Goal: Contribute content: Contribute content

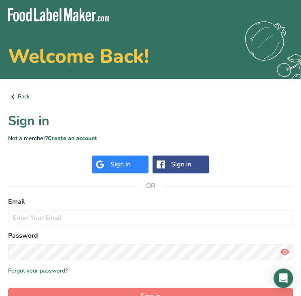
click at [45, 47] on h2 "Welcome Back!" at bounding box center [150, 56] width 285 height 19
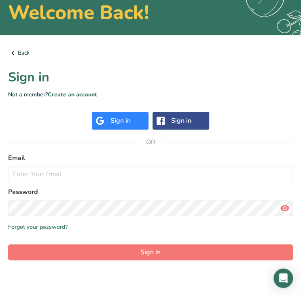
scroll to position [53, 0]
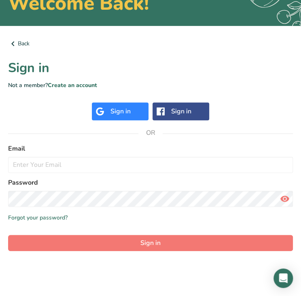
click at [129, 114] on div "Sign in" at bounding box center [121, 112] width 20 height 10
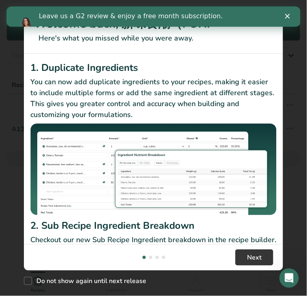
click at [289, 18] on icon "Close" at bounding box center [287, 15] width 5 height 5
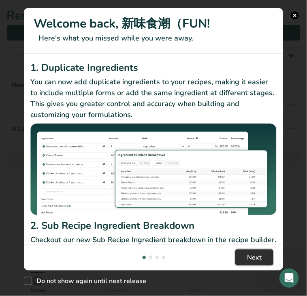
click at [259, 260] on span "Next" at bounding box center [254, 258] width 15 height 10
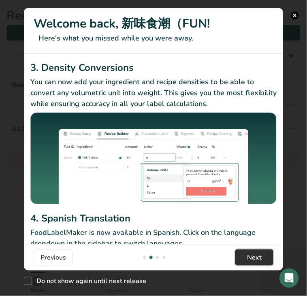
click at [259, 260] on span "Next" at bounding box center [254, 258] width 15 height 10
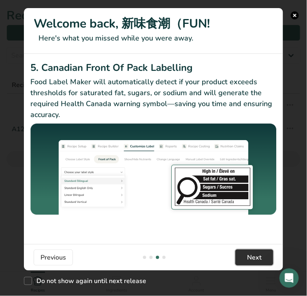
click at [259, 260] on span "Next" at bounding box center [254, 258] width 15 height 10
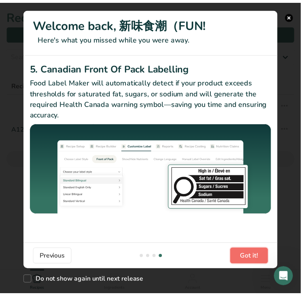
scroll to position [0, 778]
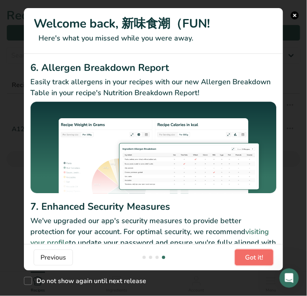
click at [259, 260] on span "Got it!" at bounding box center [254, 258] width 18 height 10
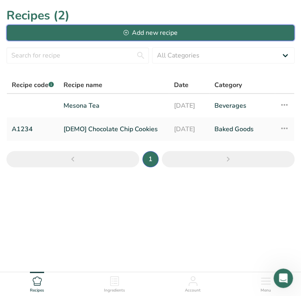
click at [160, 35] on div "Add new recipe" at bounding box center [151, 33] width 54 height 10
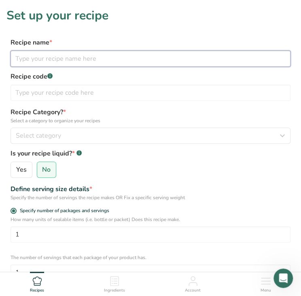
click at [65, 59] on input "text" at bounding box center [151, 59] width 280 height 16
click at [58, 58] on input "text" at bounding box center [151, 59] width 280 height 16
paste input "Garlic, Oregano & Extra Virgin Olive Oil Infused Tofuru"
type input "Garlic, Oregano & Extra Virgin Olive Oil Infused Tofuru"
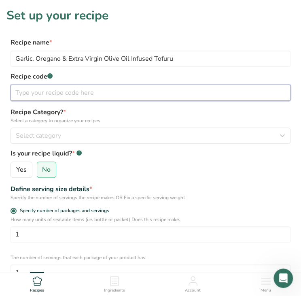
click at [13, 89] on input "text" at bounding box center [151, 93] width 280 height 16
click at [44, 92] on input "text" at bounding box center [151, 93] width 280 height 16
type input "露酪"
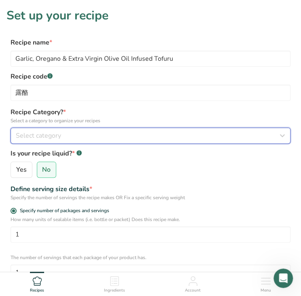
click at [50, 137] on span "Select category" at bounding box center [38, 136] width 45 height 10
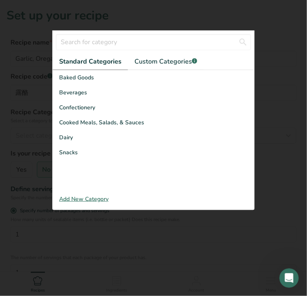
click at [32, 137] on div at bounding box center [153, 148] width 307 height 296
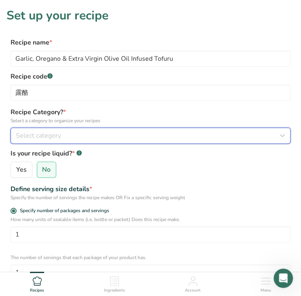
click at [33, 135] on span "Select category" at bounding box center [38, 136] width 45 height 10
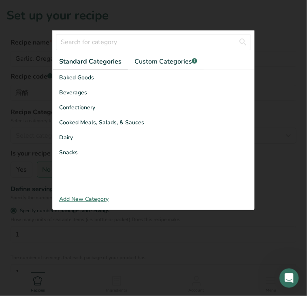
click at [31, 138] on div at bounding box center [153, 148] width 307 height 296
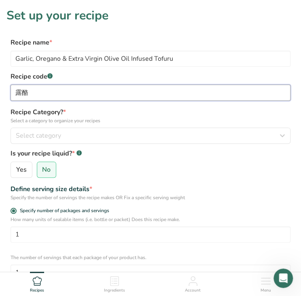
drag, startPoint x: 33, startPoint y: 93, endPoint x: -4, endPoint y: 92, distance: 37.3
click at [0, 92] on html "Set up your recipe Recipe name * Garlic, Oregano & Extra Virgin Olive Oil Infus…" at bounding box center [150, 263] width 301 height 526
paste input "蒜香奧勒岡橄欖油豆腐乳"
click at [28, 92] on input "露酪 蒜香奧勒岡橄欖油豆腐乳" at bounding box center [151, 93] width 280 height 16
type input "露酪 蒜香奧勒岡橄欖油豆腐乳"
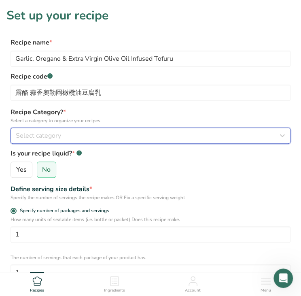
click at [76, 137] on div "Select category" at bounding box center [148, 136] width 265 height 10
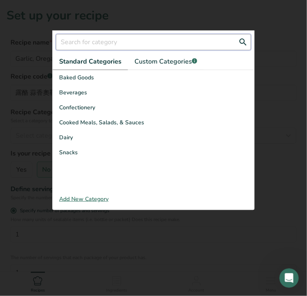
click at [177, 43] on input "text" at bounding box center [153, 42] width 195 height 16
paste input "Preserved Foods"
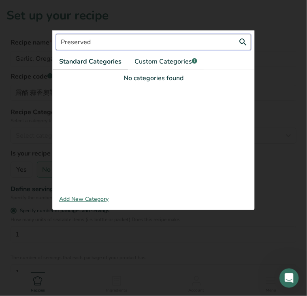
drag, startPoint x: 95, startPoint y: 41, endPoint x: 13, endPoint y: 48, distance: 82.1
click at [13, 128] on div "Select category Preserved Standard Categories Custom Categories .a-a{fill:#3473…" at bounding box center [154, 136] width 286 height 16
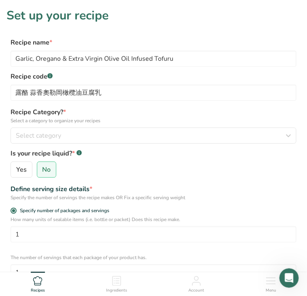
paste input "ickl"
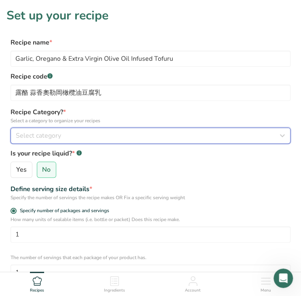
click at [73, 136] on div "Select category" at bounding box center [148, 136] width 265 height 10
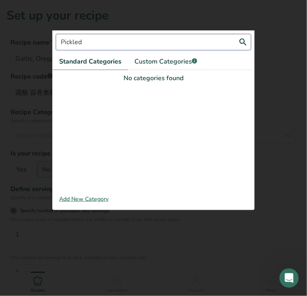
drag, startPoint x: 96, startPoint y: 43, endPoint x: 28, endPoint y: 45, distance: 68.9
click at [28, 128] on div "Select category Pickled Standard Categories Custom Categories .a-a{fill:#347362…" at bounding box center [154, 136] width 286 height 16
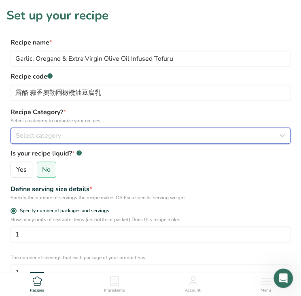
click at [53, 137] on span "Select category" at bounding box center [38, 136] width 45 height 10
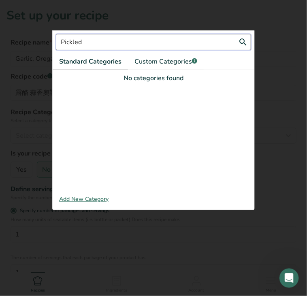
click at [96, 38] on input "Pickled" at bounding box center [153, 42] width 195 height 16
type input "P"
paste input "Pickled"
type input "P"
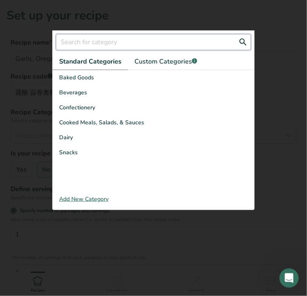
paste input "Condiments"
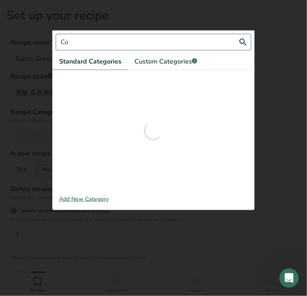
type input "C"
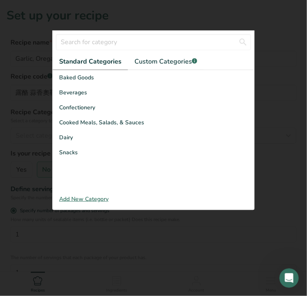
click at [89, 62] on span "Standard Categories" at bounding box center [90, 62] width 62 height 10
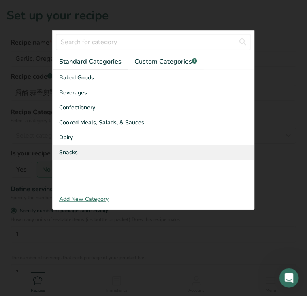
drag, startPoint x: 55, startPoint y: 77, endPoint x: 90, endPoint y: 147, distance: 78.7
click at [90, 147] on div "Baked Goods [GEOGRAPHIC_DATA] Confectionery Cooked Meals, Salads, & Sauces [GEO…" at bounding box center [154, 131] width 202 height 122
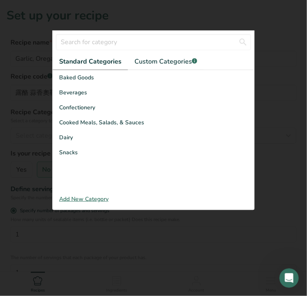
copy div "Baked Goods Beverages Confectionery Cooked Meals, Salads, & Sauces Dairy Snacks"
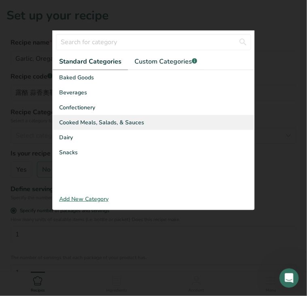
click at [104, 121] on span "Cooked Meals, Salads, & Sauces" at bounding box center [101, 122] width 85 height 9
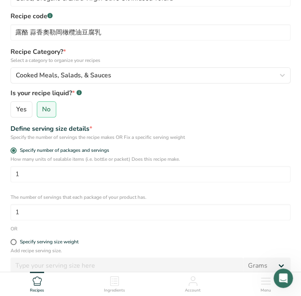
scroll to position [81, 0]
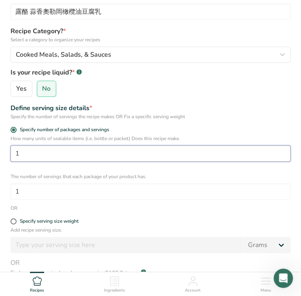
click at [58, 156] on input "1" at bounding box center [151, 153] width 280 height 16
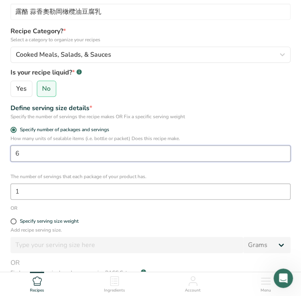
type input "6"
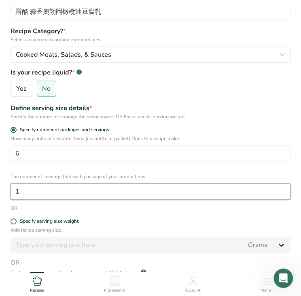
click at [40, 192] on input "1" at bounding box center [151, 192] width 280 height 16
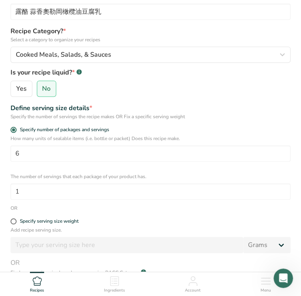
drag, startPoint x: 9, startPoint y: 139, endPoint x: 193, endPoint y: 140, distance: 184.0
click at [193, 140] on div "How many units of sealable items (i.e. bottle or packet) Does this recipe make.…" at bounding box center [150, 167] width 289 height 65
drag, startPoint x: 174, startPoint y: 139, endPoint x: 199, endPoint y: 132, distance: 25.6
click at [199, 132] on label "Specify number of packages and servings" at bounding box center [151, 130] width 280 height 6
click at [16, 132] on input "Specify number of packages and servings" at bounding box center [13, 129] width 5 height 5
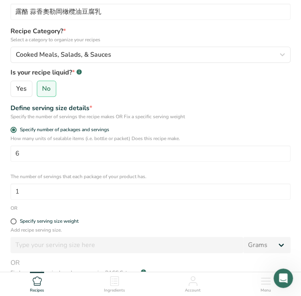
click at [193, 135] on div "Specify number of packages and servings" at bounding box center [151, 131] width 280 height 8
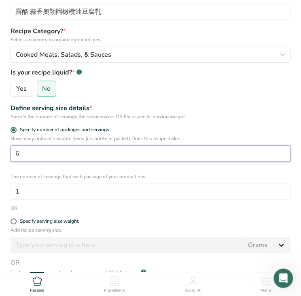
click at [30, 155] on input "6" at bounding box center [151, 153] width 280 height 16
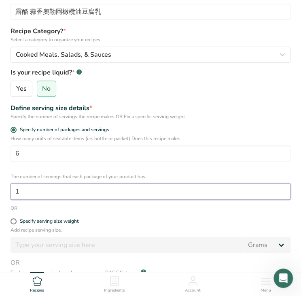
click at [33, 190] on input "1" at bounding box center [151, 192] width 280 height 16
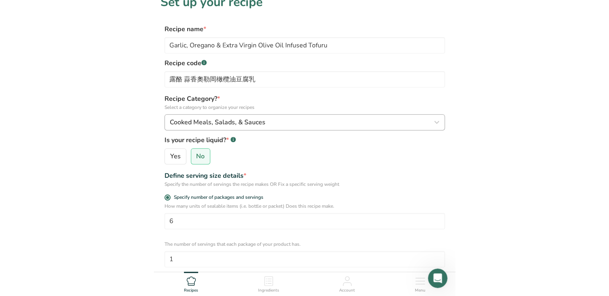
scroll to position [0, 0]
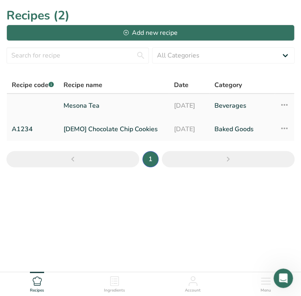
click at [85, 105] on link "Mesona Tea" at bounding box center [114, 105] width 100 height 17
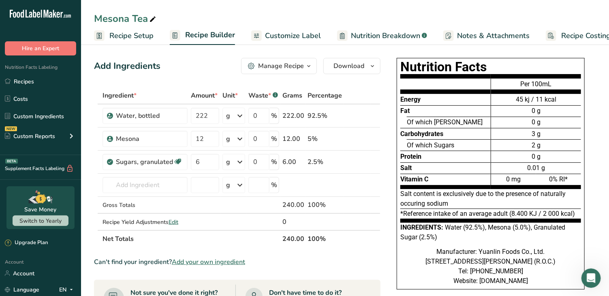
drag, startPoint x: 586, startPoint y: 139, endPoint x: 592, endPoint y: 150, distance: 12.1
click at [301, 143] on html ".a-20{fill:#fff;} Hire an Expert Nutrition Facts Labeling Recipes Costs Custom …" at bounding box center [304, 276] width 609 height 554
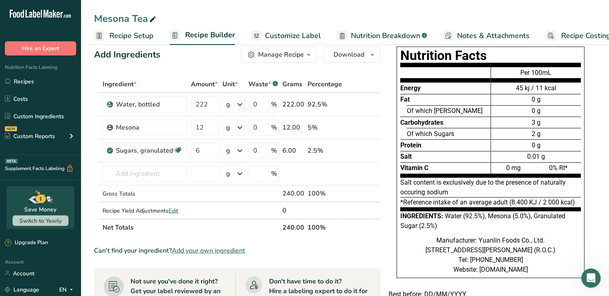
scroll to position [10, 0]
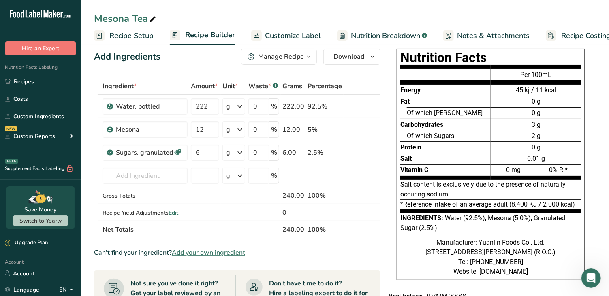
click at [144, 37] on span "Recipe Setup" at bounding box center [131, 35] width 44 height 11
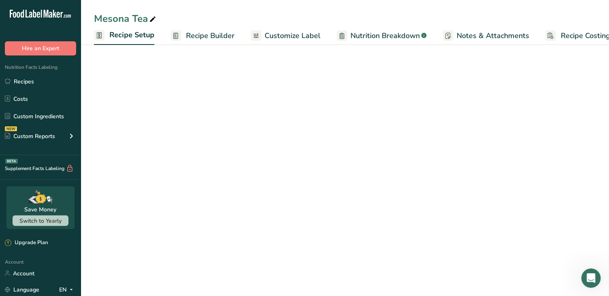
scroll to position [0, 3]
select select "22"
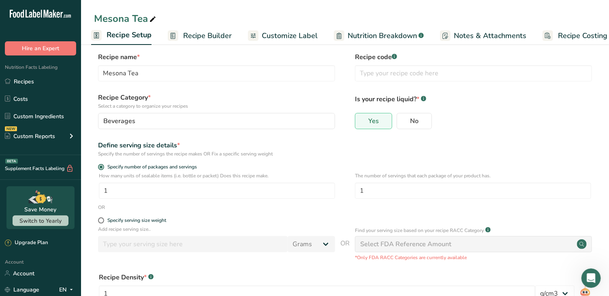
scroll to position [0, 0]
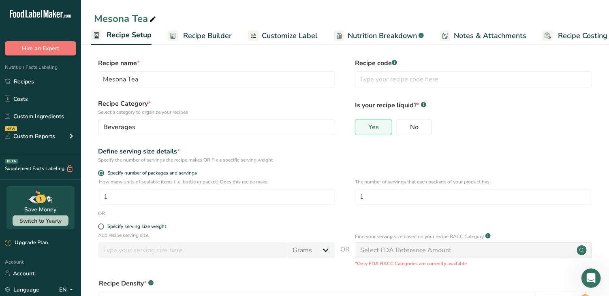
click at [197, 35] on span "Recipe Builder" at bounding box center [207, 35] width 49 height 11
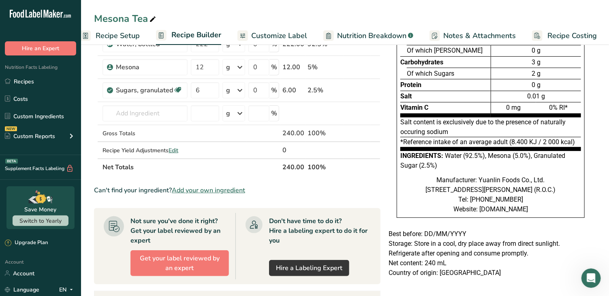
scroll to position [81, 0]
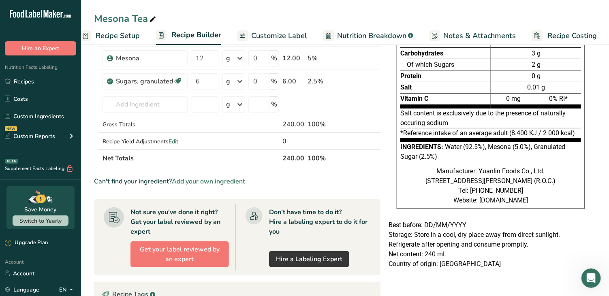
drag, startPoint x: 401, startPoint y: 112, endPoint x: 443, endPoint y: 122, distance: 43.4
click at [301, 122] on div "Salt content is exclusively due to the presence of naturally occuring sodium" at bounding box center [490, 119] width 181 height 20
drag, startPoint x: 403, startPoint y: 130, endPoint x: 522, endPoint y: 135, distance: 118.4
click at [301, 135] on div "*Reference intake of an average adult (8.400 KJ / 2 000 kcal)" at bounding box center [490, 135] width 181 height 14
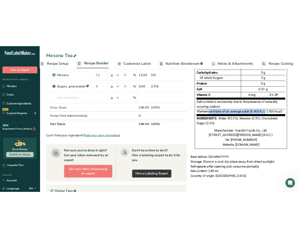
scroll to position [121, 0]
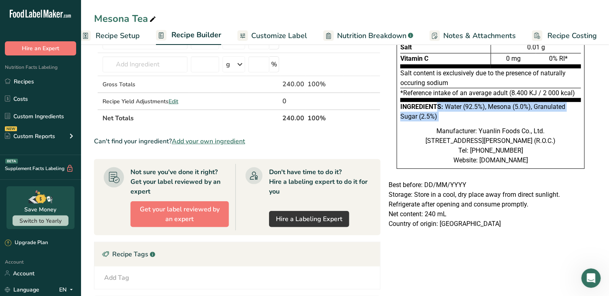
drag, startPoint x: 404, startPoint y: 104, endPoint x: 427, endPoint y: 120, distance: 27.8
click at [301, 120] on div "Nutrition Facts Energy Fat Of which Saturates Carbohydrates Of which Sugars Pro…" at bounding box center [491, 53] width 188 height 232
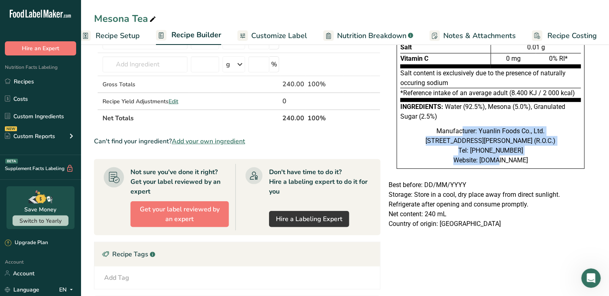
drag, startPoint x: 435, startPoint y: 137, endPoint x: 536, endPoint y: 156, distance: 103.1
click at [301, 156] on div "Manufacturer: Yuanlin Foods Co., Ltd. [STREET_ADDRESS][PERSON_NAME] (R.O.C.) Te…" at bounding box center [490, 145] width 181 height 39
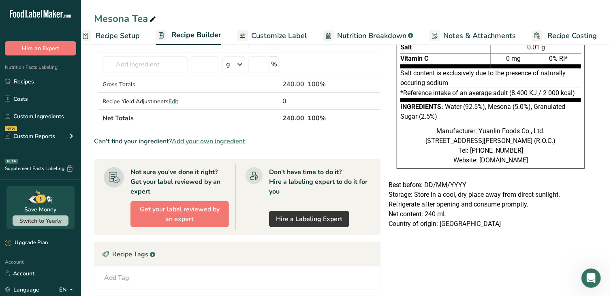
click at [301, 162] on div "Manufacturer: Yuanlin Foods Co., Ltd. [STREET_ADDRESS][PERSON_NAME] (R.O.C.) Te…" at bounding box center [490, 145] width 181 height 39
drag, startPoint x: 466, startPoint y: 167, endPoint x: 545, endPoint y: 175, distance: 79.1
click at [301, 165] on div "Manufacturer: Yuanlin Foods Co., Ltd. [STREET_ADDRESS][PERSON_NAME] (R.O.C.) Te…" at bounding box center [490, 145] width 181 height 39
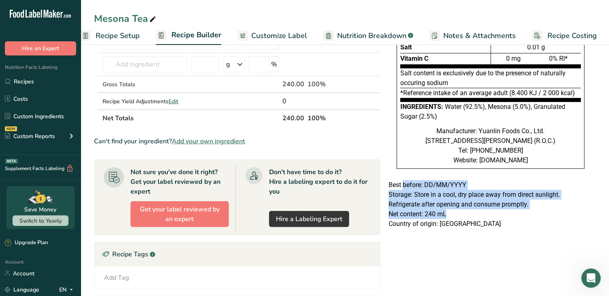
drag, startPoint x: 475, startPoint y: 231, endPoint x: 404, endPoint y: 197, distance: 78.8
click at [301, 197] on div "Best before: DD/MM/YYYY Storage: Store in a cool, dry place away from direct su…" at bounding box center [490, 204] width 211 height 49
click at [301, 210] on p "Refrigerate after opening and consume promptly." at bounding box center [491, 205] width 204 height 10
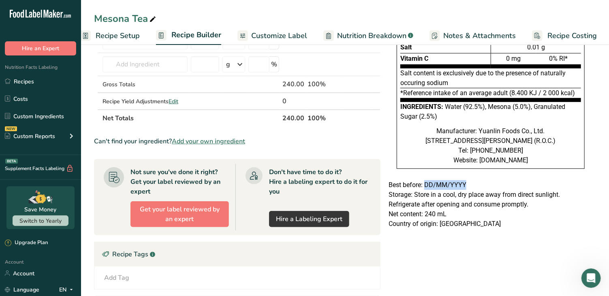
drag, startPoint x: 425, startPoint y: 199, endPoint x: 468, endPoint y: 203, distance: 42.8
click at [301, 190] on p "Best before: DD/MM/YYYY" at bounding box center [491, 185] width 204 height 10
drag, startPoint x: 466, startPoint y: 203, endPoint x: 426, endPoint y: 203, distance: 40.1
click at [301, 190] on p "Best before: DD/MM/YYYY" at bounding box center [491, 185] width 204 height 10
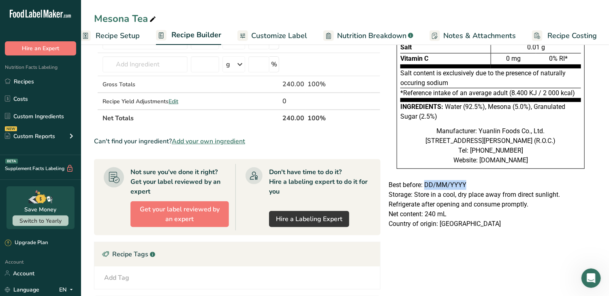
click at [301, 190] on p "Best before: DD/MM/YYYY" at bounding box center [491, 185] width 204 height 10
drag, startPoint x: 430, startPoint y: 201, endPoint x: 475, endPoint y: 201, distance: 45.8
click at [301, 190] on p "Best before: DD/MM/YYYY" at bounding box center [491, 185] width 204 height 10
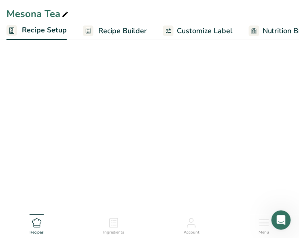
select select "22"
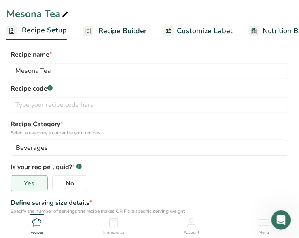
scroll to position [302, 0]
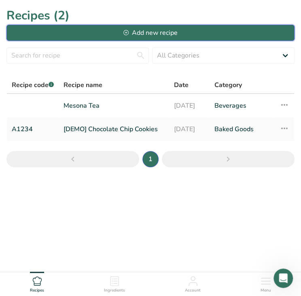
click at [156, 30] on div "Add new recipe" at bounding box center [151, 33] width 54 height 10
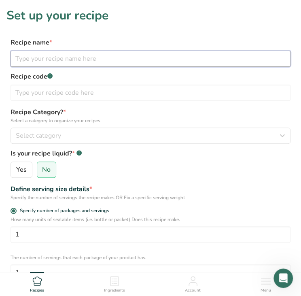
click at [44, 60] on input "text" at bounding box center [151, 59] width 280 height 16
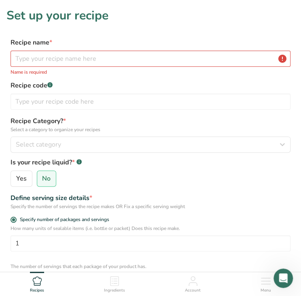
click at [240, 252] on div "How many units of sealable items (i.e. bottle or packet) Does this recipe make.…" at bounding box center [150, 257] width 289 height 65
